Goal: Task Accomplishment & Management: Manage account settings

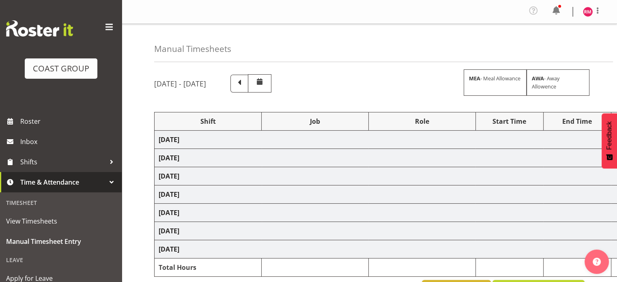
select select "62215"
select select "9477"
select select "62215"
select select "9477"
select select "62215"
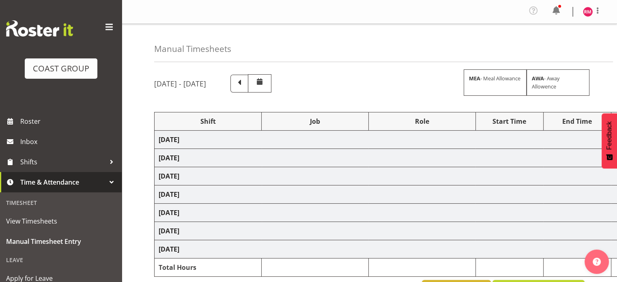
select select "9477"
select select "62215"
select select "9477"
select select "62215"
select select "9477"
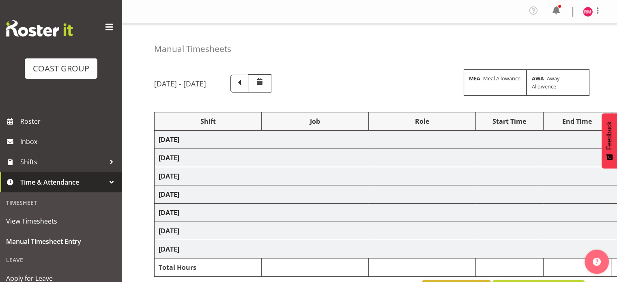
select select "7"
select select "30"
select select "62215"
select select "9477"
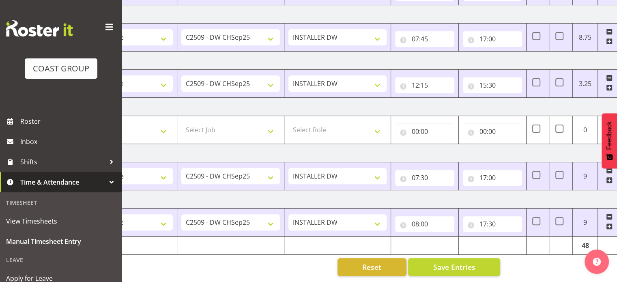
scroll to position [0, 105]
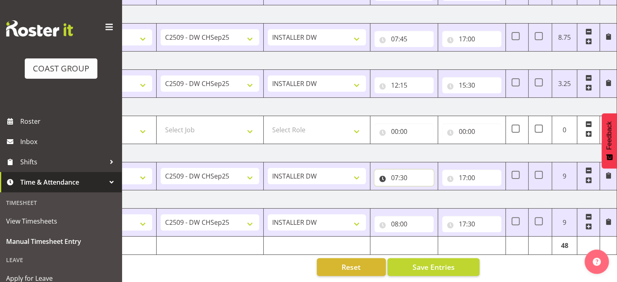
click at [405, 170] on input "07:30" at bounding box center [403, 177] width 59 height 16
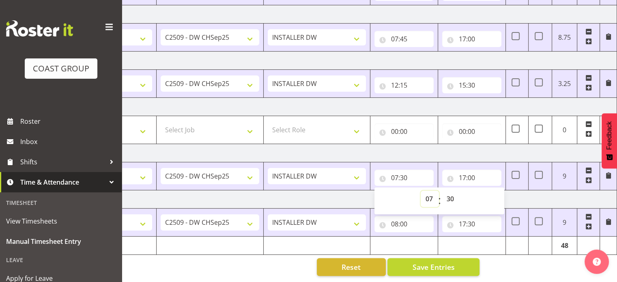
click at [429, 191] on select "00 01 02 03 04 05 06 07 08 09 10 11 12 13 14 15 16 17 18 19 20 21 22 23" at bounding box center [429, 199] width 18 height 16
select select "8"
click at [420, 191] on select "00 01 02 03 04 05 06 07 08 09 10 11 12 13 14 15 16 17 18 19 20 21 22 23" at bounding box center [429, 199] width 18 height 16
type input "08:30"
click at [462, 191] on div "00 01 02 03 04 05 06 07 08 09 10 11 12 13 14 15 16 17 18 19 20 21 22 23 : 00 01…" at bounding box center [439, 201] width 130 height 20
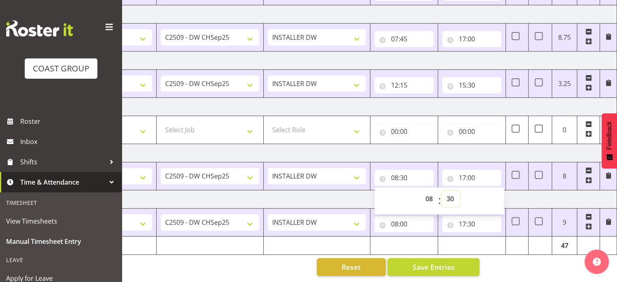
click at [448, 194] on select "00 01 02 03 04 05 06 07 08 09 10 11 12 13 14 15 16 17 18 19 20 21 22 23 24 25 2…" at bounding box center [450, 199] width 18 height 16
select select "15"
click at [441, 191] on select "00 01 02 03 04 05 06 07 08 09 10 11 12 13 14 15 16 17 18 19 20 21 22 23 24 25 2…" at bounding box center [450, 199] width 18 height 16
type input "08:15"
click at [469, 169] on input "17:00" at bounding box center [471, 177] width 59 height 16
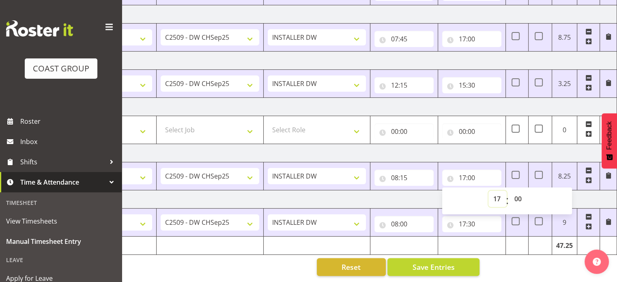
click at [497, 191] on select "00 01 02 03 04 05 06 07 08 09 10 11 12 13 14 15 16 17 18 19 20 21 22 23" at bounding box center [497, 199] width 18 height 16
select select "16"
click at [488, 191] on select "00 01 02 03 04 05 06 07 08 09 10 11 12 13 14 15 16 17 18 19 20 21 22 23" at bounding box center [497, 199] width 18 height 16
type input "16:00"
click at [514, 150] on td "[DATE]" at bounding box center [332, 153] width 567 height 18
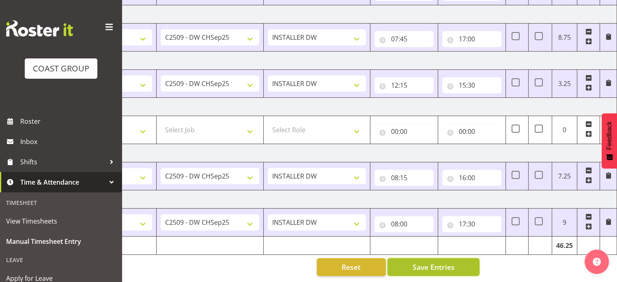
click at [464, 259] on button "Save Entries" at bounding box center [433, 267] width 92 height 18
click at [463, 268] on button "Save Entries" at bounding box center [433, 267] width 92 height 18
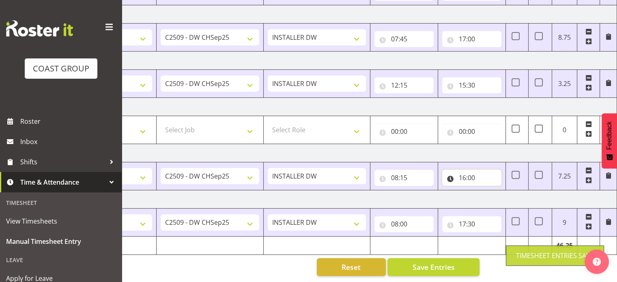
click at [485, 172] on input "16:00" at bounding box center [471, 177] width 59 height 16
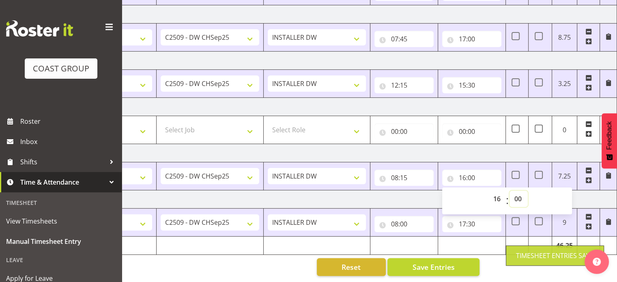
click at [516, 194] on select "00 01 02 03 04 05 06 07 08 09 10 11 12 13 14 15 16 17 18 19 20 21 22 23 24 25 2…" at bounding box center [518, 199] width 18 height 16
select select "15"
click at [509, 191] on select "00 01 02 03 04 05 06 07 08 09 10 11 12 13 14 15 16 17 18 19 20 21 22 23 24 25 2…" at bounding box center [518, 199] width 18 height 16
type input "16:15"
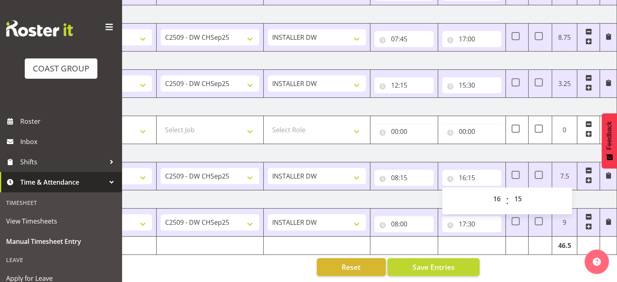
click at [505, 146] on td "[DATE]" at bounding box center [332, 153] width 567 height 18
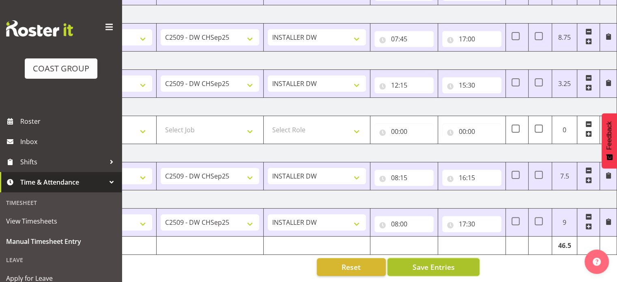
click at [447, 261] on span "Save Entries" at bounding box center [433, 266] width 42 height 11
